Goal: Transaction & Acquisition: Purchase product/service

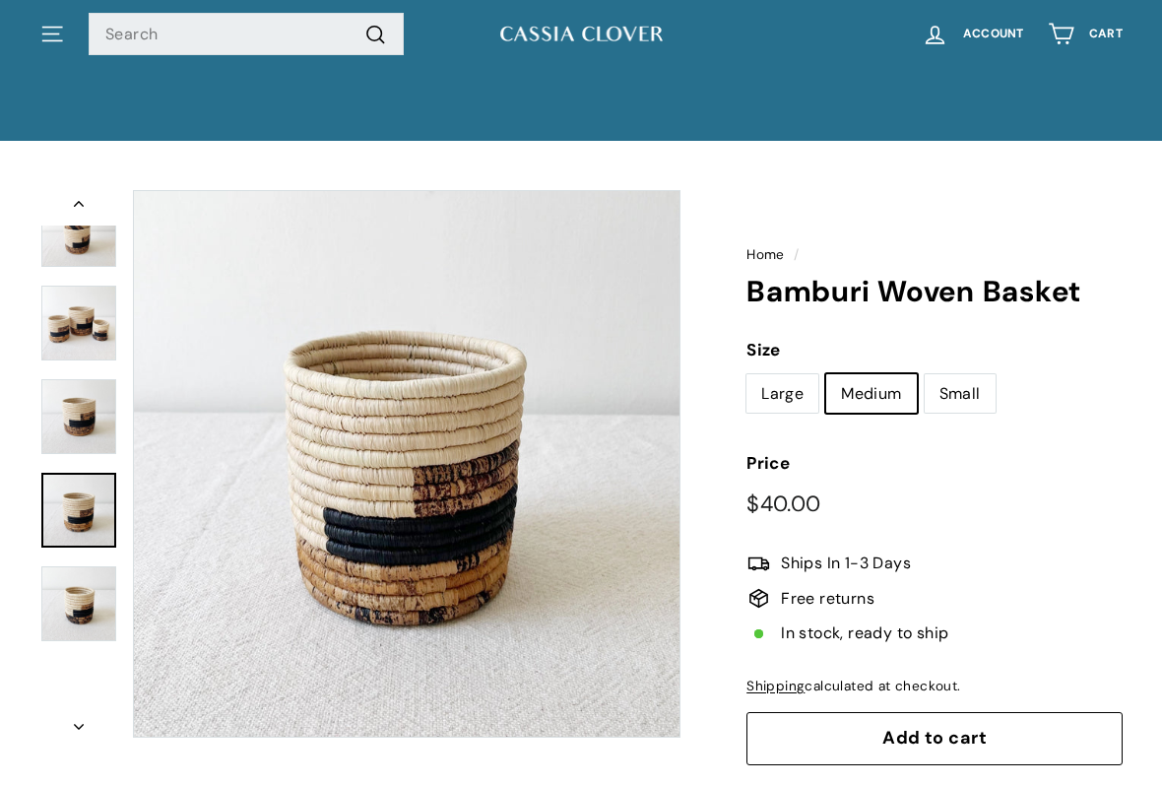
scroll to position [59, 0]
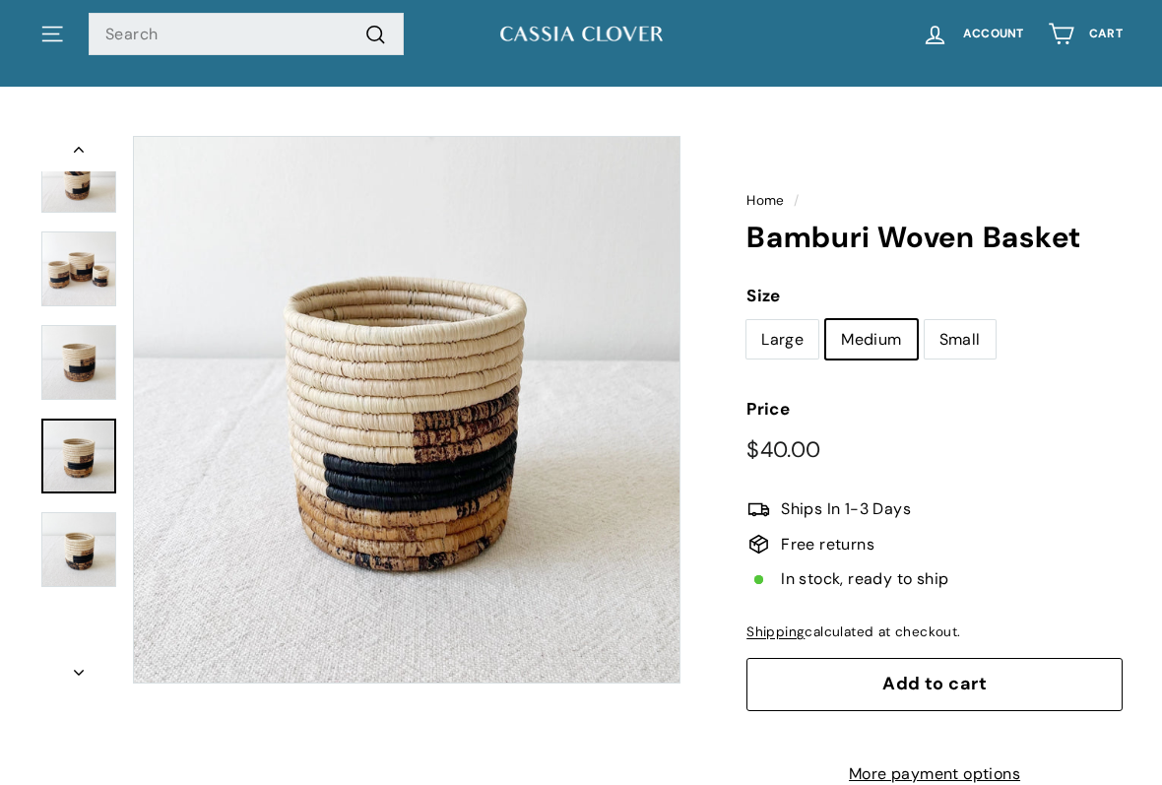
click at [65, 286] on img at bounding box center [78, 268] width 75 height 75
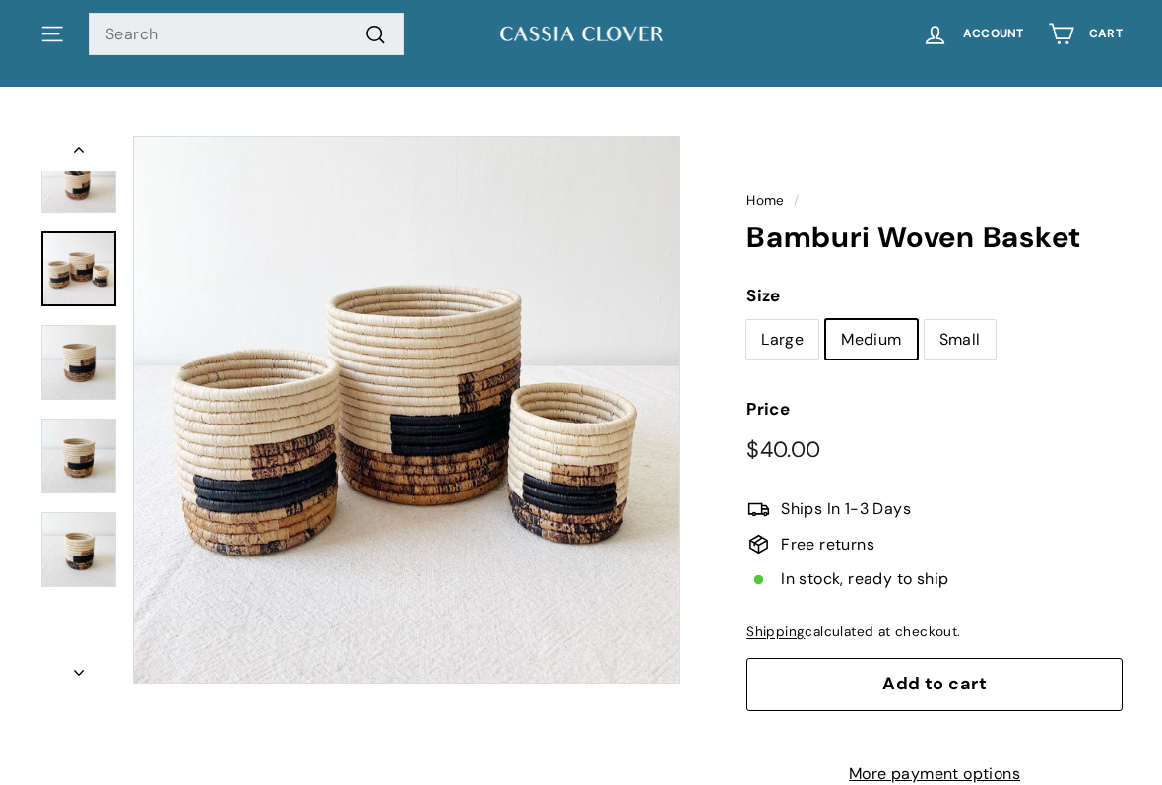
click at [64, 342] on img at bounding box center [78, 362] width 75 height 75
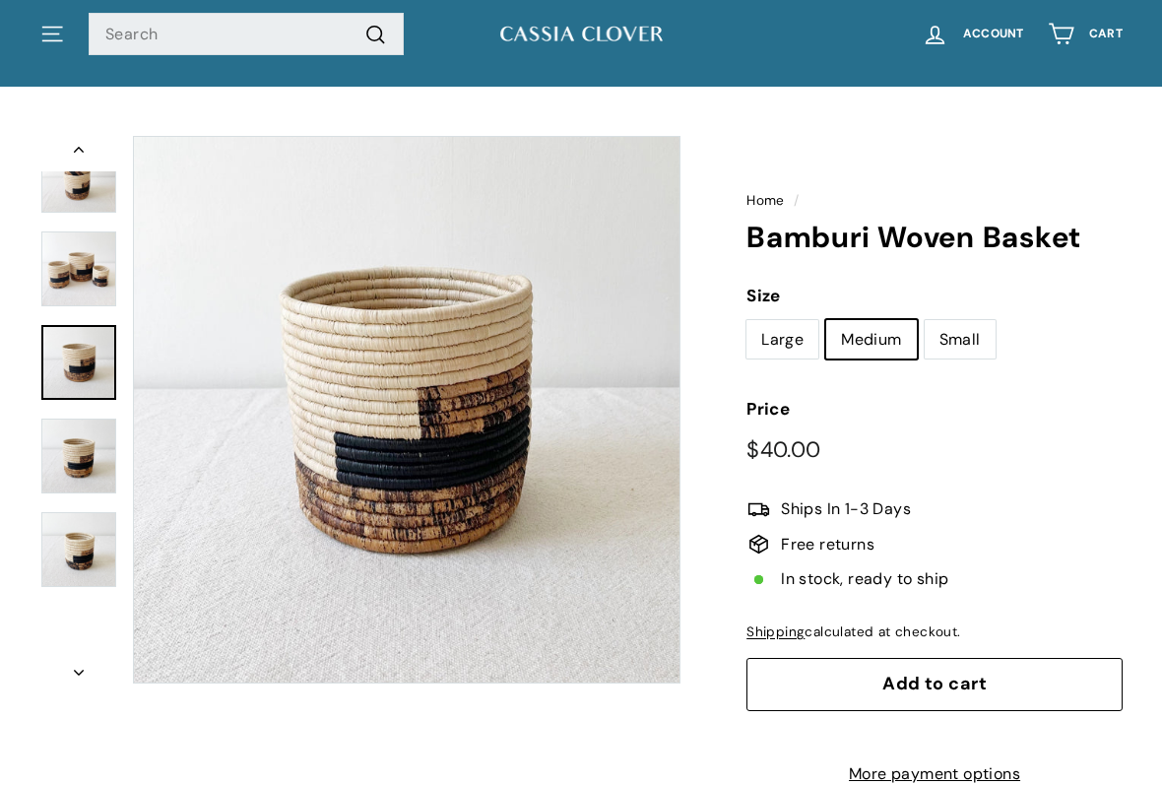
click at [797, 344] on label "Large" at bounding box center [782, 339] width 72 height 39
click at [746, 320] on input "Large" at bounding box center [746, 319] width 1 height 1
radio input "true"
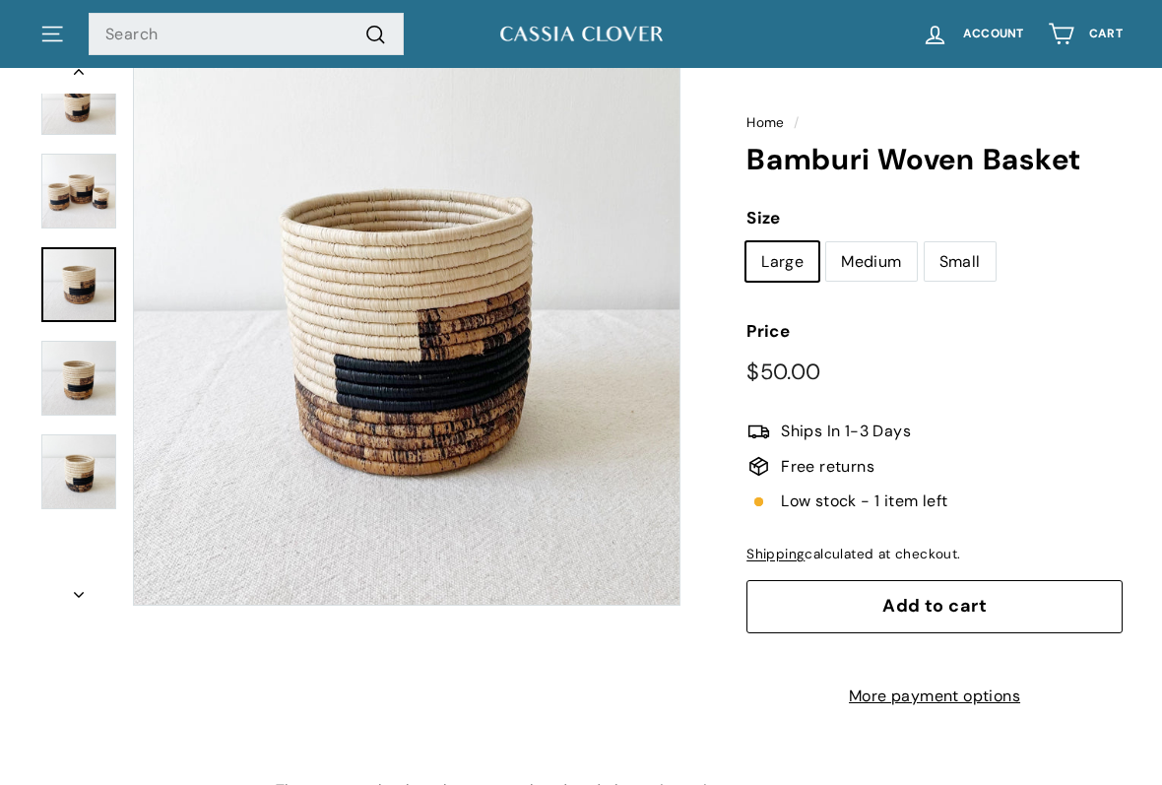
scroll to position [138, 0]
click at [881, 257] on label "Medium" at bounding box center [871, 260] width 90 height 39
click at [826, 241] on input "Medium" at bounding box center [825, 240] width 1 height 1
radio input "true"
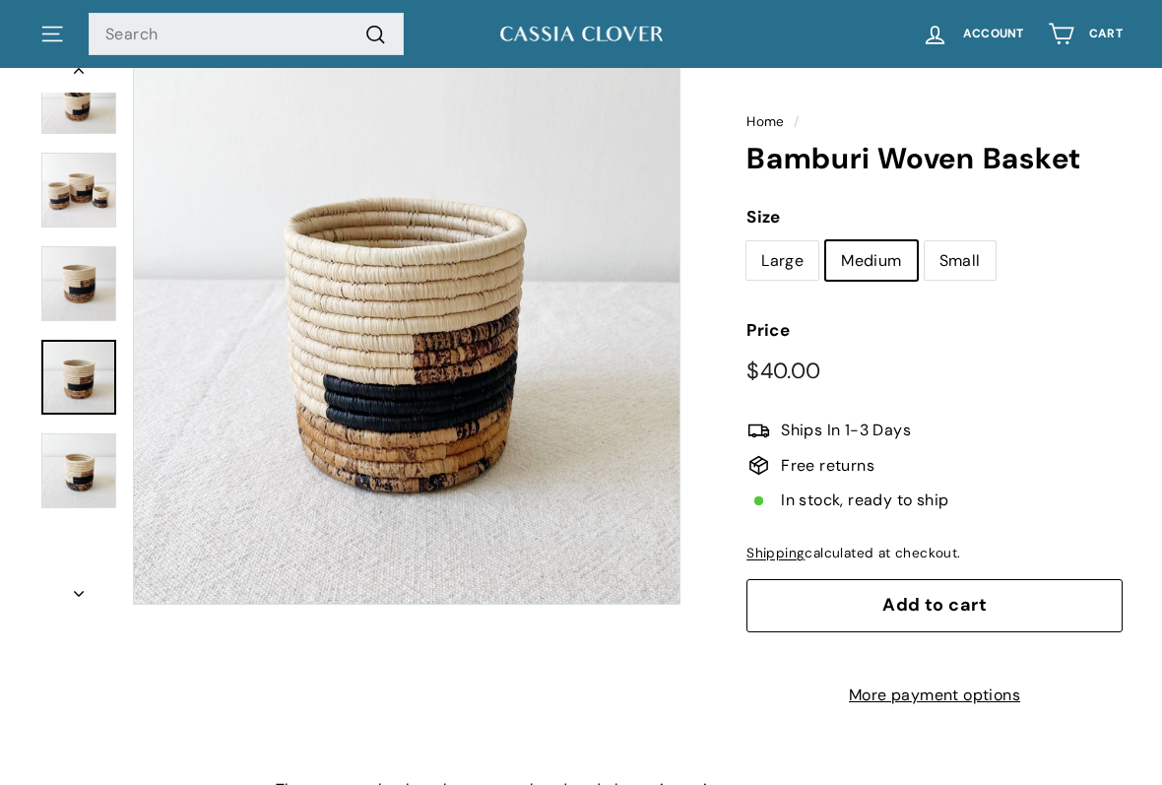
click at [795, 263] on label "Large" at bounding box center [782, 260] width 72 height 39
click at [746, 241] on input "Large" at bounding box center [746, 240] width 1 height 1
radio input "true"
